Goal: Information Seeking & Learning: Learn about a topic

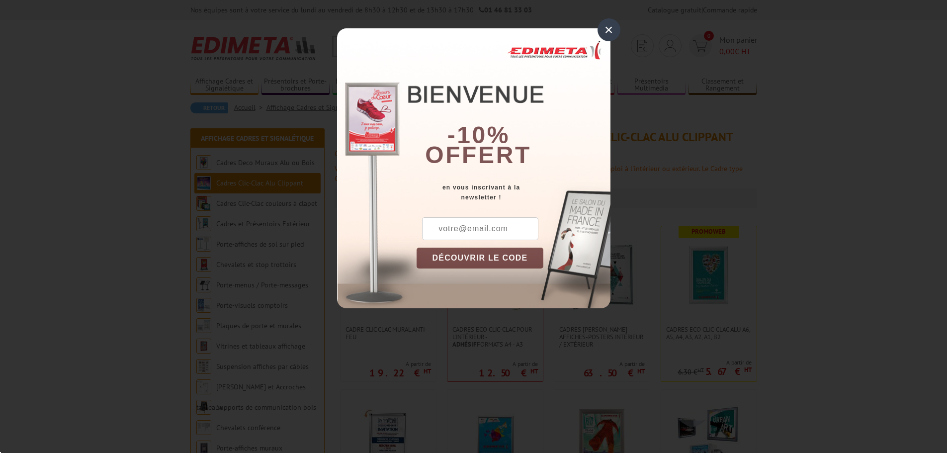
click at [610, 26] on div "×" at bounding box center [609, 29] width 23 height 23
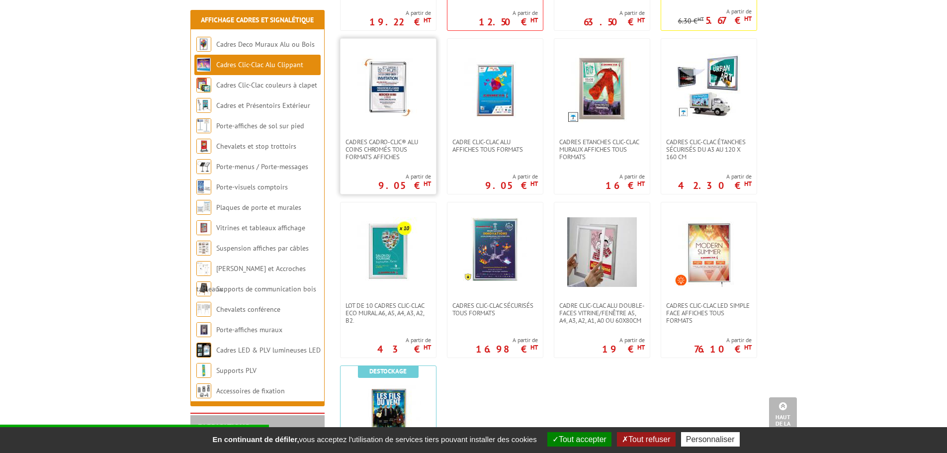
scroll to position [298, 0]
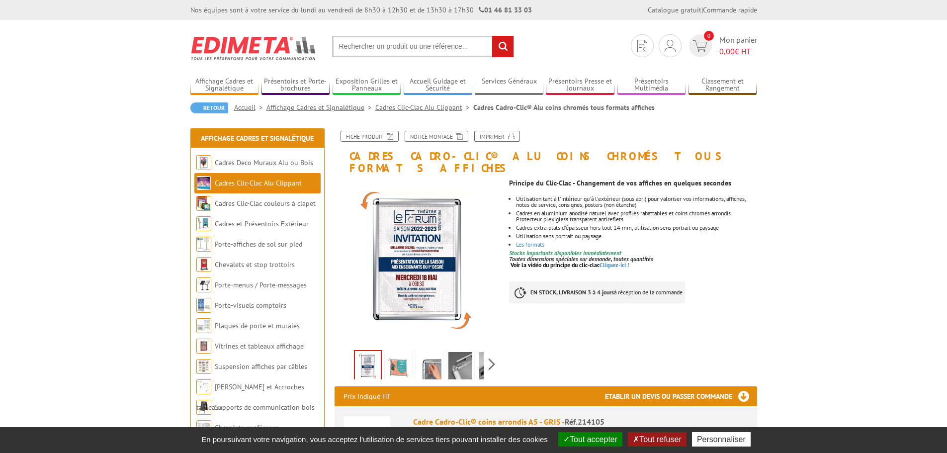
click at [439, 352] on img at bounding box center [430, 367] width 24 height 31
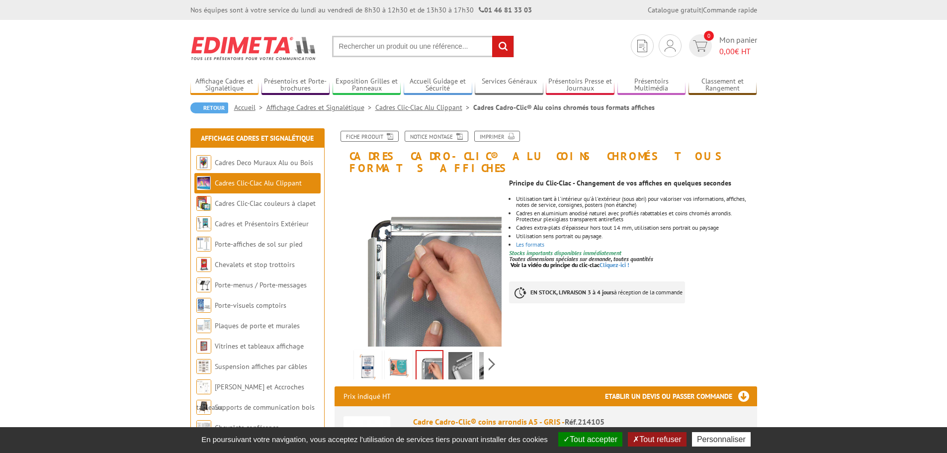
click at [467, 354] on img at bounding box center [460, 367] width 24 height 31
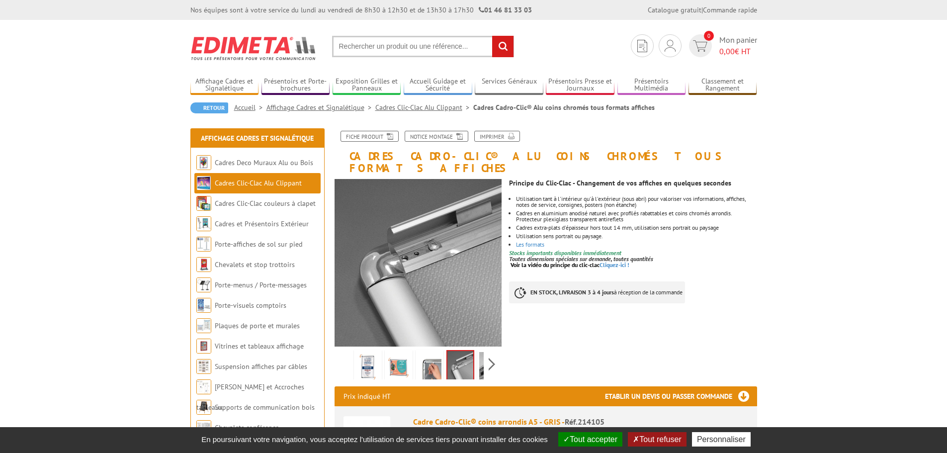
click at [479, 354] on img at bounding box center [491, 367] width 24 height 31
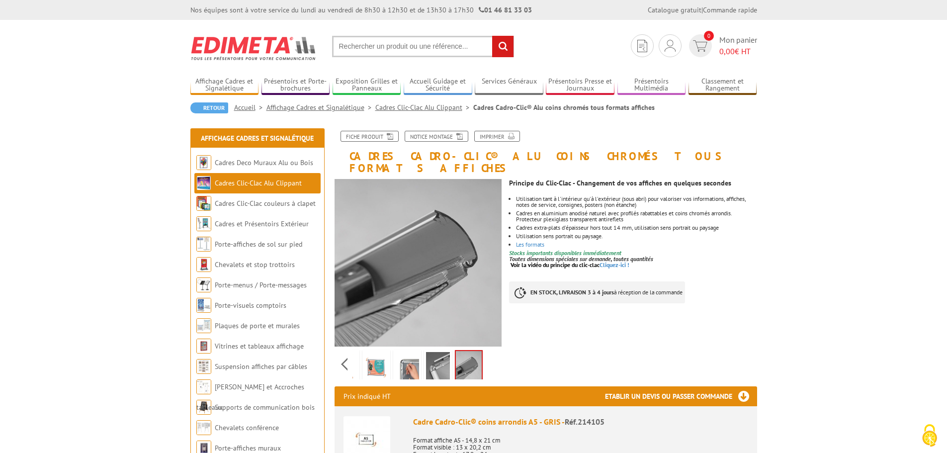
click at [732, 210] on li "Cadres en aluminium anodisé naturel avec profilés rabattables et coins chromés …" at bounding box center [636, 216] width 241 height 12
click at [539, 241] on link "Les formats" at bounding box center [530, 244] width 28 height 7
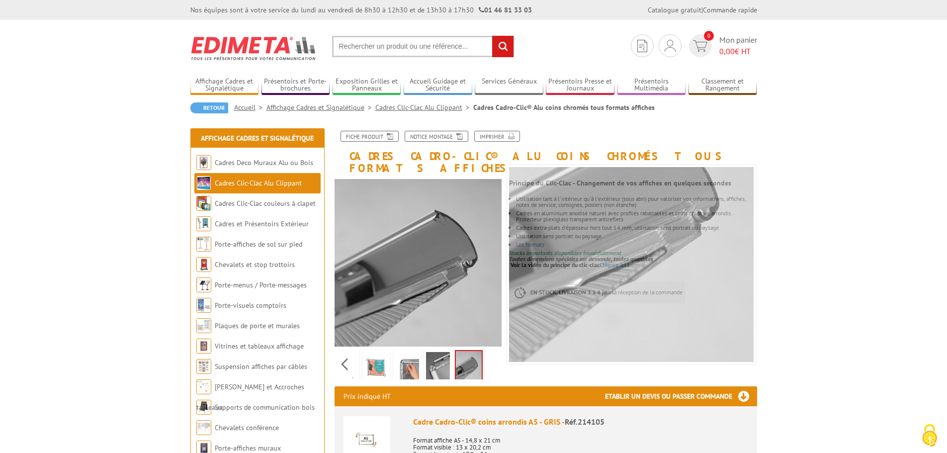
click at [376, 361] on img at bounding box center [376, 367] width 24 height 31
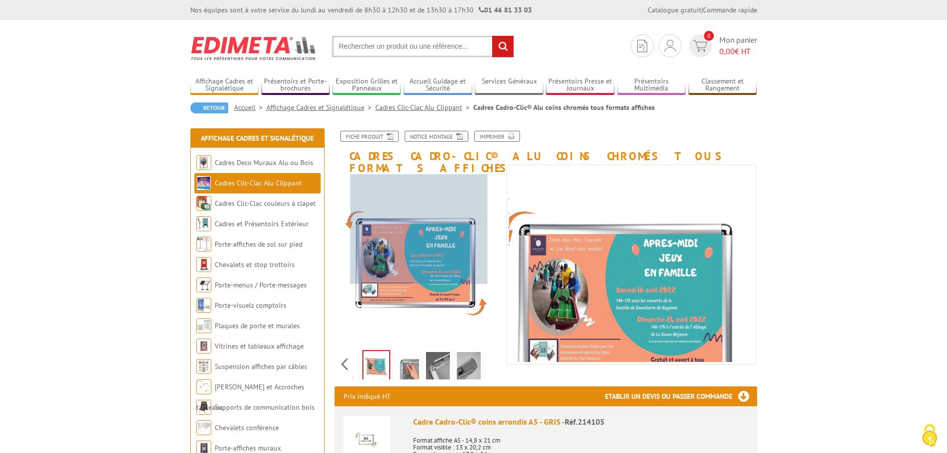
click at [419, 229] on div at bounding box center [419, 229] width 137 height 109
